Goal: Transaction & Acquisition: Purchase product/service

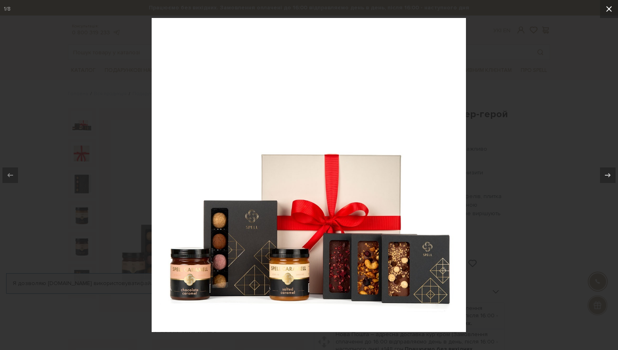
click at [612, 7] on icon at bounding box center [609, 9] width 10 height 10
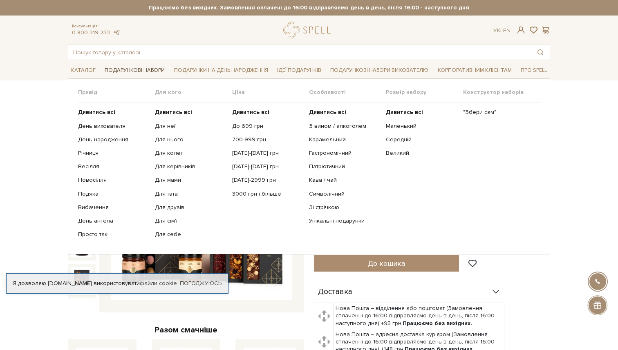
click at [144, 69] on link "Подарункові набори" at bounding box center [134, 70] width 67 height 13
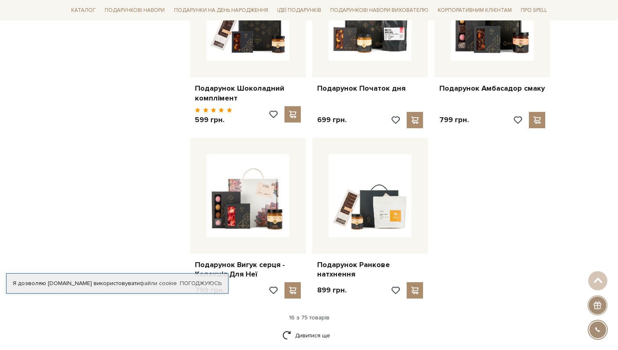
scroll to position [949, 0]
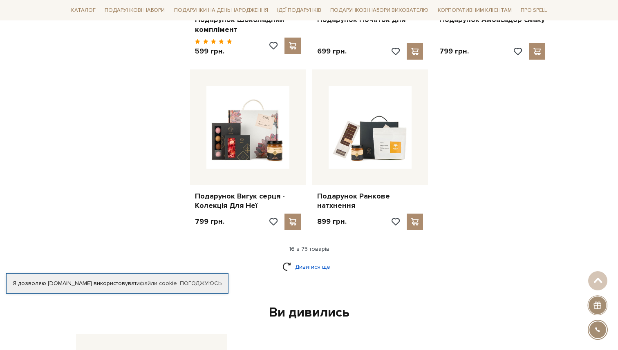
click at [312, 263] on link "Дивитися ще" at bounding box center [309, 267] width 53 height 14
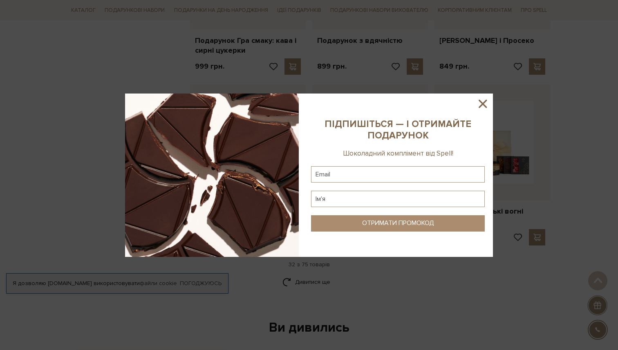
scroll to position [1798, 0]
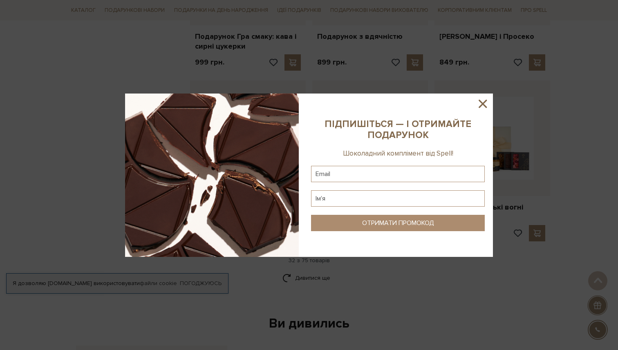
click at [486, 106] on icon at bounding box center [483, 104] width 8 height 8
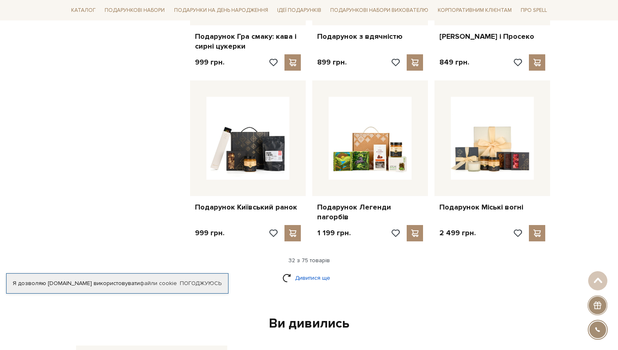
click at [318, 271] on link "Дивитися ще" at bounding box center [309, 278] width 53 height 14
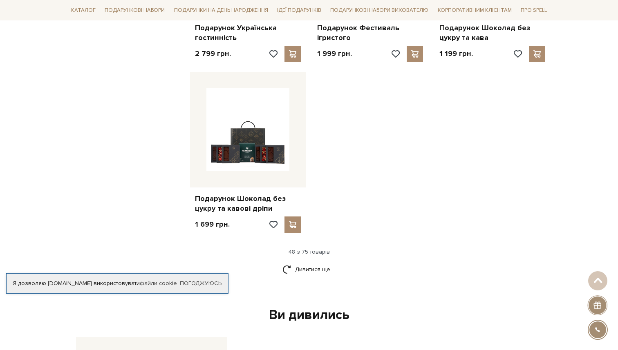
scroll to position [2885, 0]
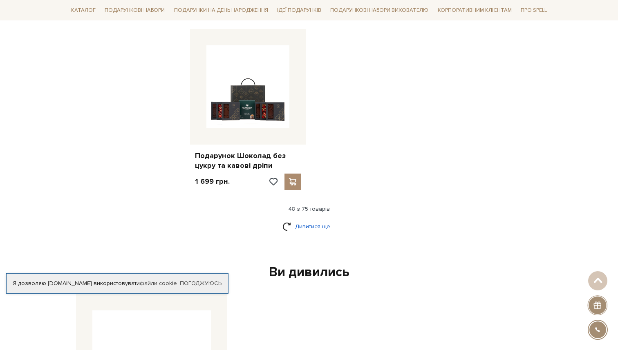
click at [327, 220] on link "Дивитися ще" at bounding box center [309, 227] width 53 height 14
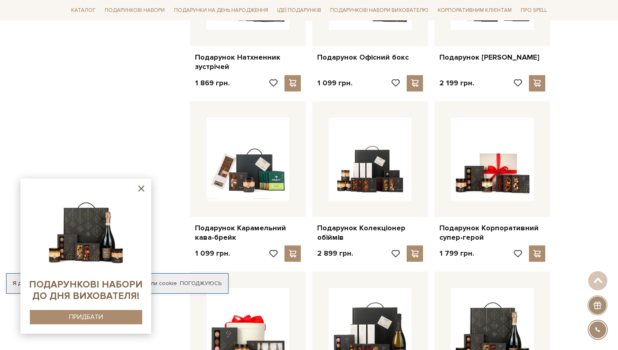
scroll to position [3327, 0]
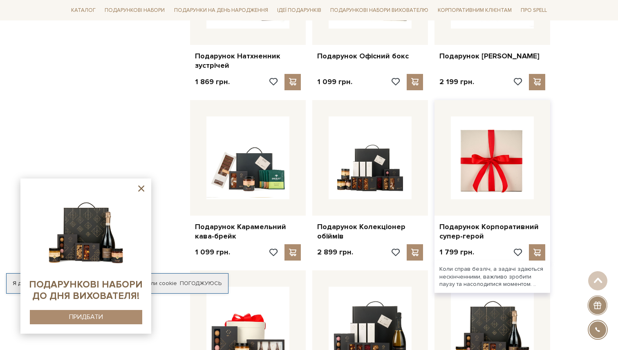
click at [493, 166] on img at bounding box center [492, 158] width 83 height 83
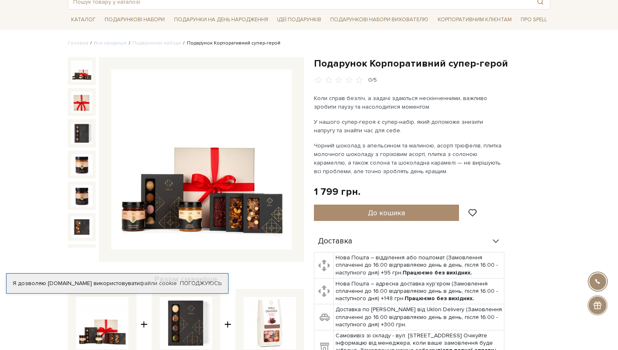
scroll to position [53, 0]
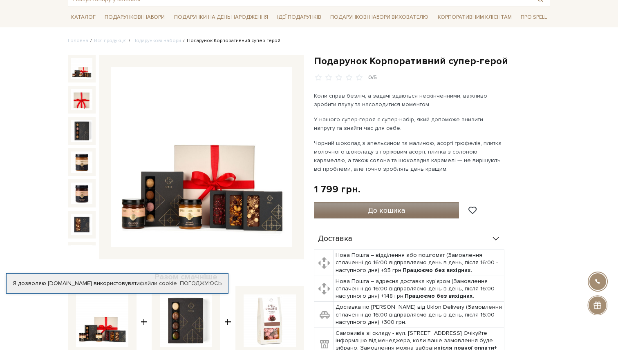
click at [371, 214] on span "До кошика" at bounding box center [386, 210] width 37 height 9
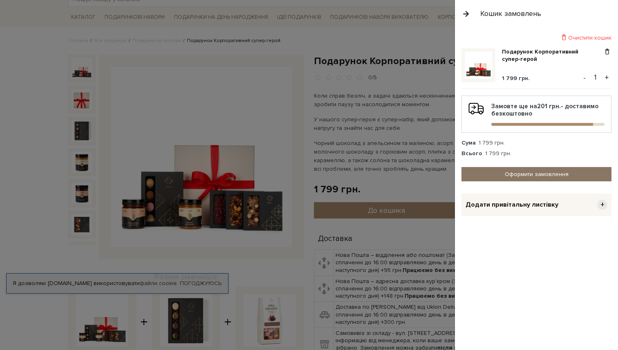
click at [504, 173] on link "Оформити замовлення" at bounding box center [537, 174] width 150 height 14
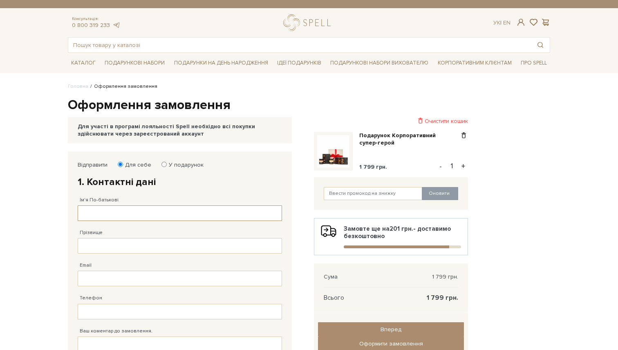
click at [111, 214] on input "Ім'я По-батькові" at bounding box center [180, 214] width 204 height 16
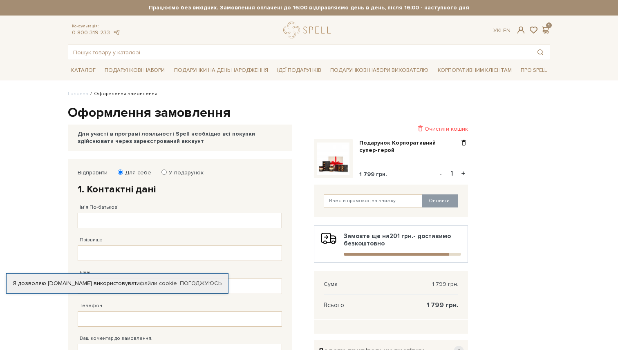
click at [120, 214] on input "Ім'я По-батькові" at bounding box center [180, 221] width 204 height 16
type input "V"
type input "[PERSON_NAME]"
click at [88, 254] on input "Прізвище" at bounding box center [180, 254] width 204 height 16
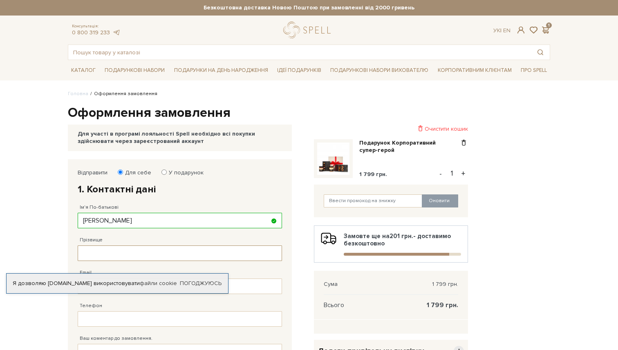
type input "[PERSON_NAME]"
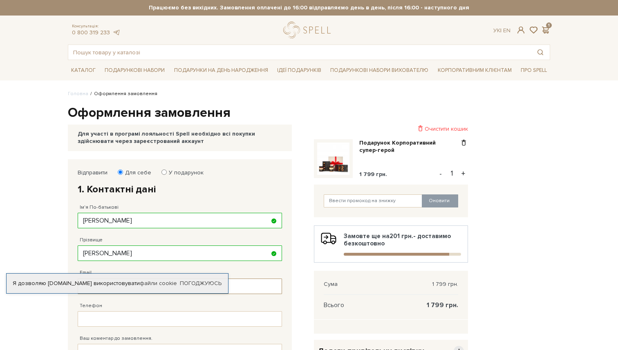
click at [231, 284] on input "Email" at bounding box center [180, 287] width 204 height 16
click at [195, 283] on link "Погоджуюсь" at bounding box center [201, 283] width 42 height 7
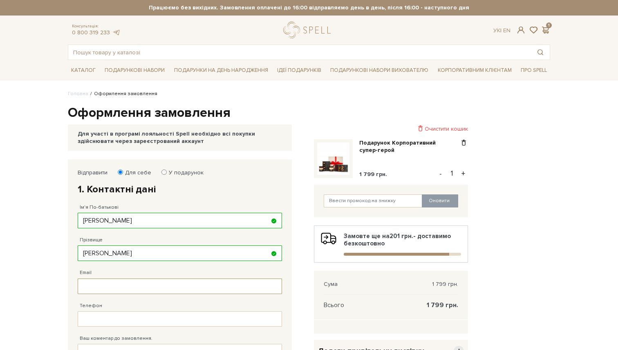
click at [195, 283] on input "Email" at bounding box center [180, 287] width 204 height 16
type input "[PERSON_NAME][EMAIL_ADDRESS][DOMAIN_NAME]"
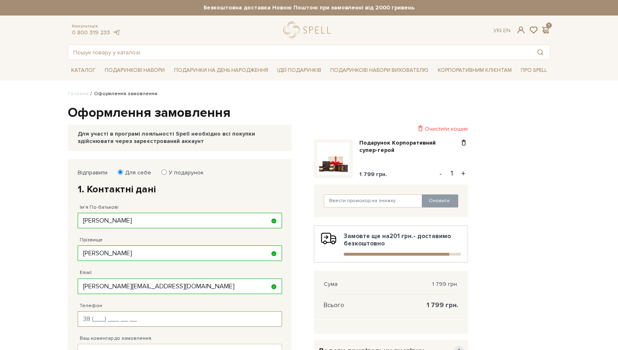
click at [187, 318] on input "Телефон" at bounding box center [180, 320] width 204 height 16
type input "38 (066) 245 80 70"
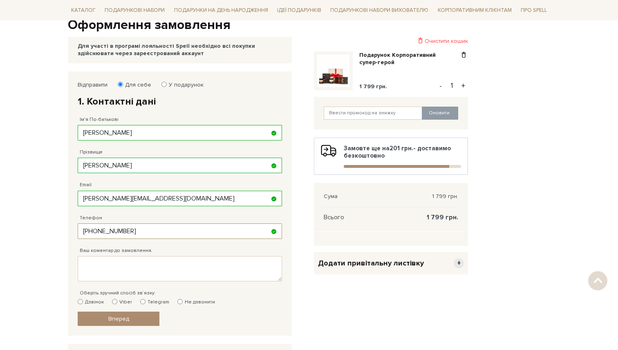
scroll to position [88, 0]
click at [137, 270] on textarea "Ваш коментар до замовлення." at bounding box center [180, 269] width 204 height 25
click at [461, 261] on span "+" at bounding box center [459, 264] width 10 height 10
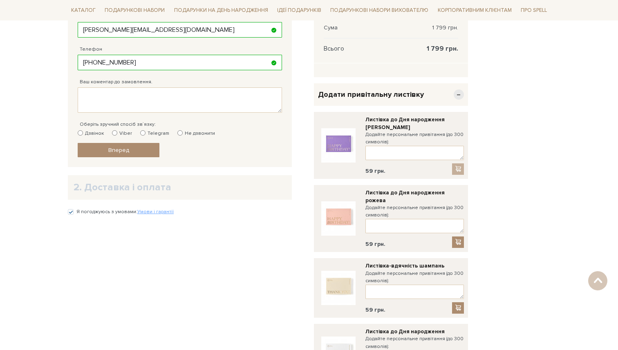
scroll to position [263, 0]
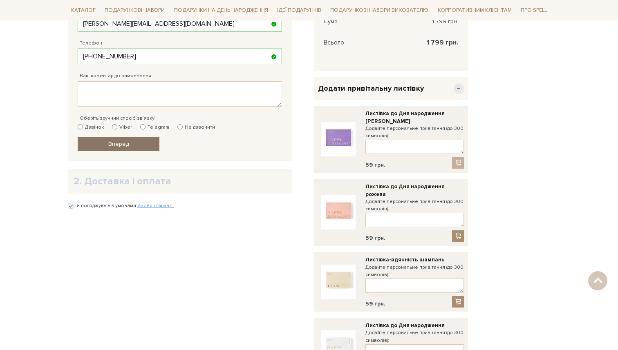
click at [99, 146] on link "Вперед" at bounding box center [119, 144] width 82 height 14
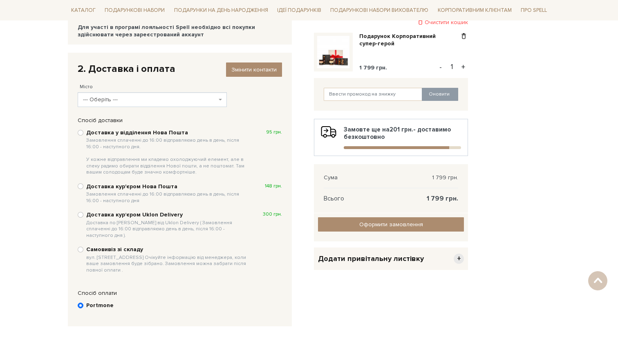
scroll to position [106, 0]
click at [141, 97] on span "--- Оберіть ---" at bounding box center [150, 100] width 134 height 8
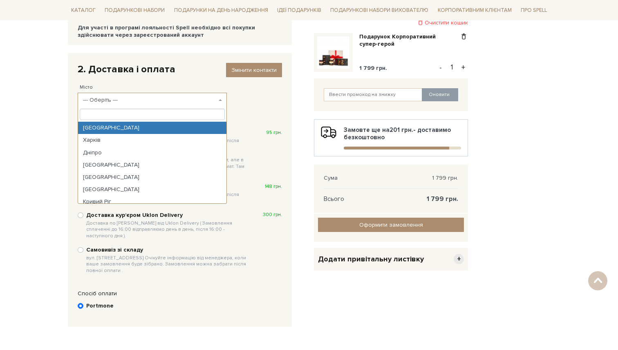
paste input "Кам'янське"
type input "К"
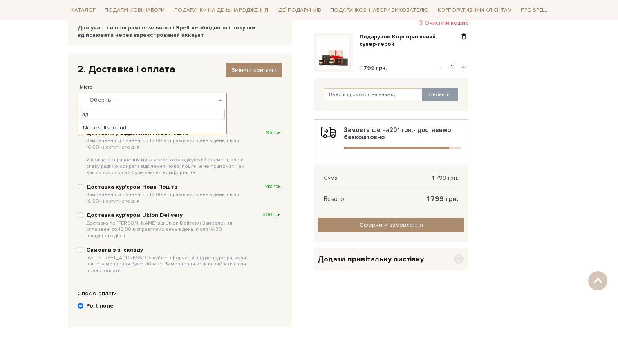
type input "л"
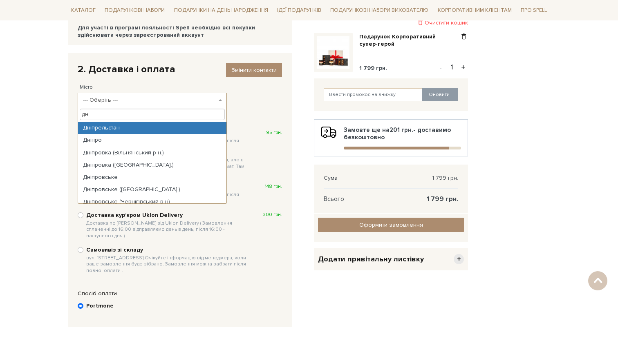
type input "д"
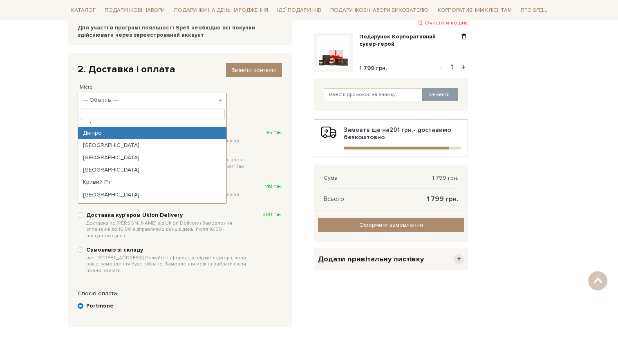
scroll to position [0, 0]
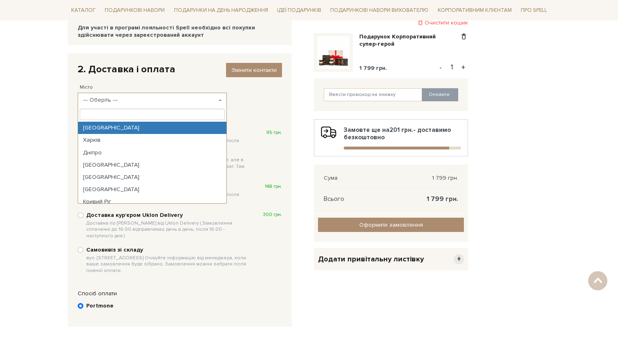
click at [148, 113] on input "search" at bounding box center [152, 114] width 145 height 11
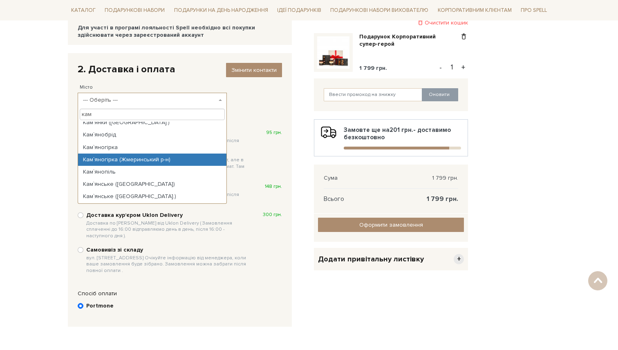
scroll to position [525, 0]
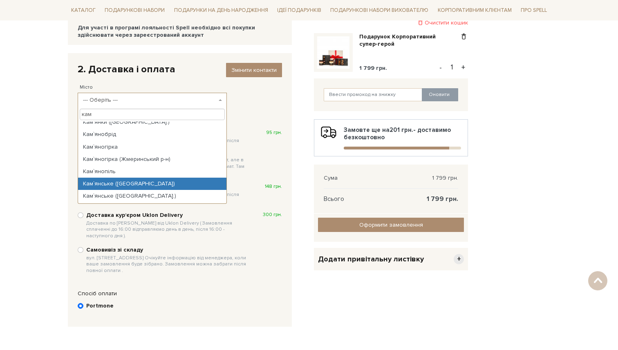
type input "кам"
select select "Кам`янське (Дніпропетровська обл)"
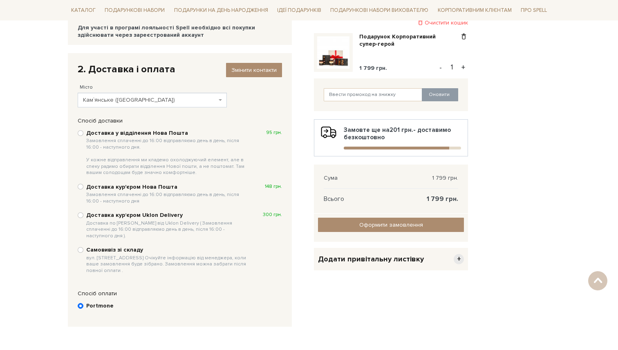
click at [113, 131] on b "Доставка у відділення Нова Пошта Замовлення сплаченні до 16:00 відправляємо ден…" at bounding box center [167, 153] width 163 height 47
click at [83, 131] on input "Доставка у відділення Нова Пошта Замовлення сплаченні до 16:00 відправляємо ден…" at bounding box center [81, 133] width 6 height 6
radio input "true"
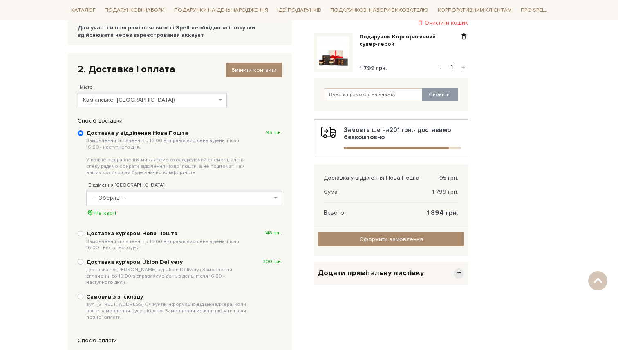
click at [122, 200] on span "--- Оберіть ---" at bounding box center [182, 198] width 180 height 8
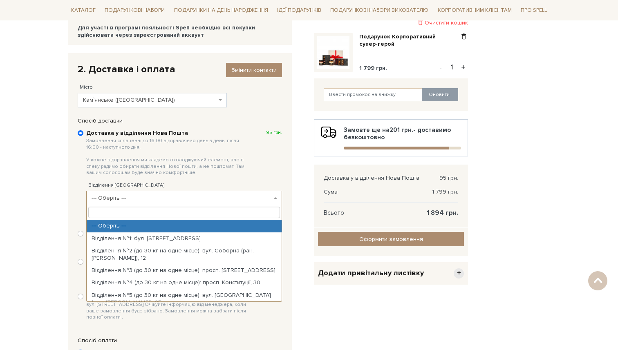
click at [122, 200] on span "--- Оберіть ---" at bounding box center [182, 198] width 180 height 8
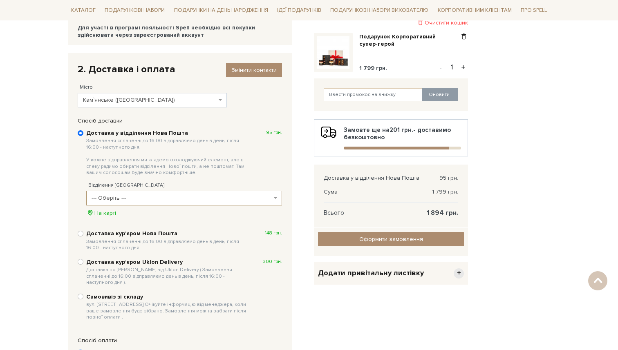
click at [122, 200] on span "--- Оберіть ---" at bounding box center [182, 198] width 180 height 8
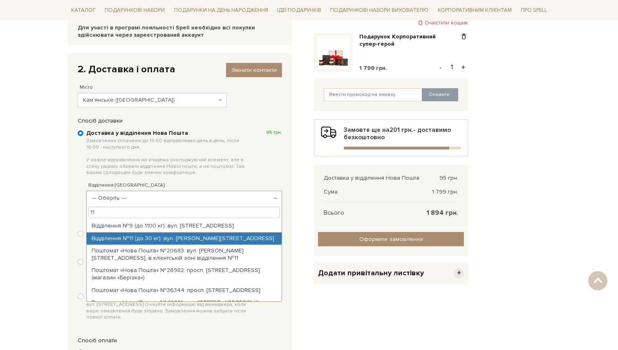
type input "11"
select select "Відділення №11 (до 30 кг): вул. Максима Чиженка, 33-б"
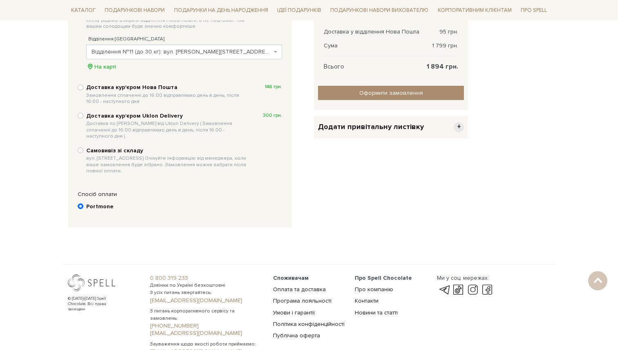
scroll to position [262, 0]
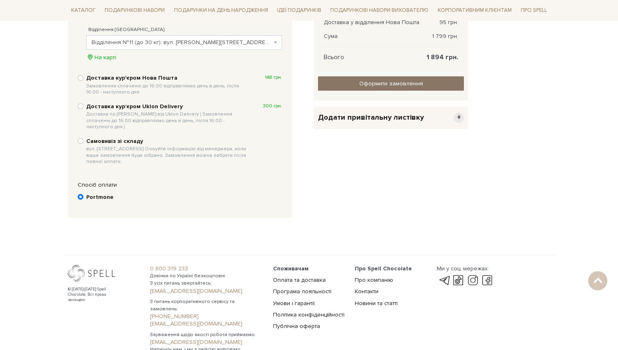
click at [388, 85] on input "Оформити замовлення" at bounding box center [391, 83] width 146 height 14
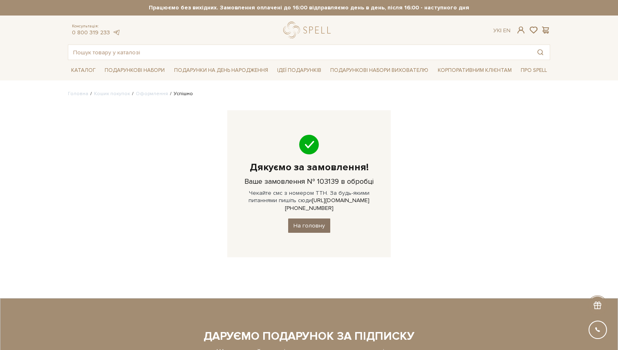
click at [320, 219] on link "На головну" at bounding box center [309, 226] width 42 height 14
